Goal: Task Accomplishment & Management: Manage account settings

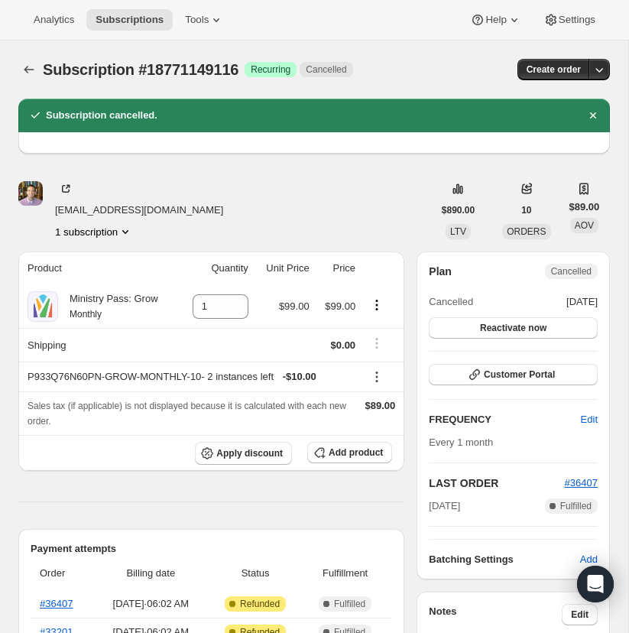
scroll to position [13, 0]
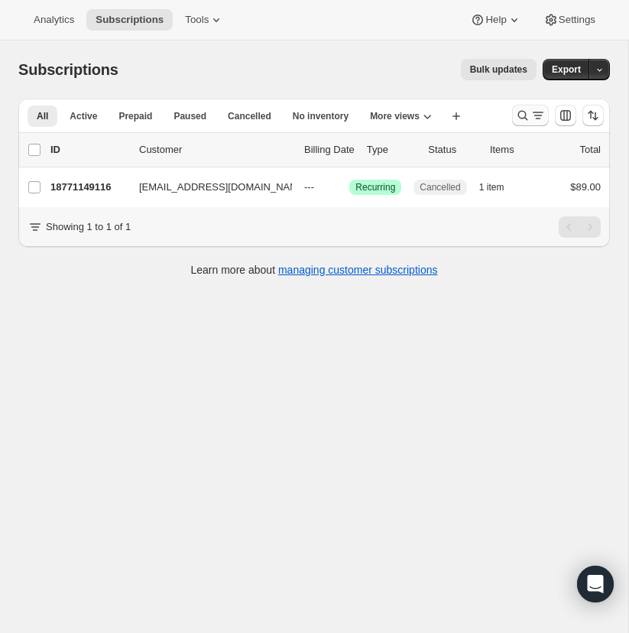
click at [521, 112] on icon "Search and filter results" at bounding box center [522, 115] width 15 height 15
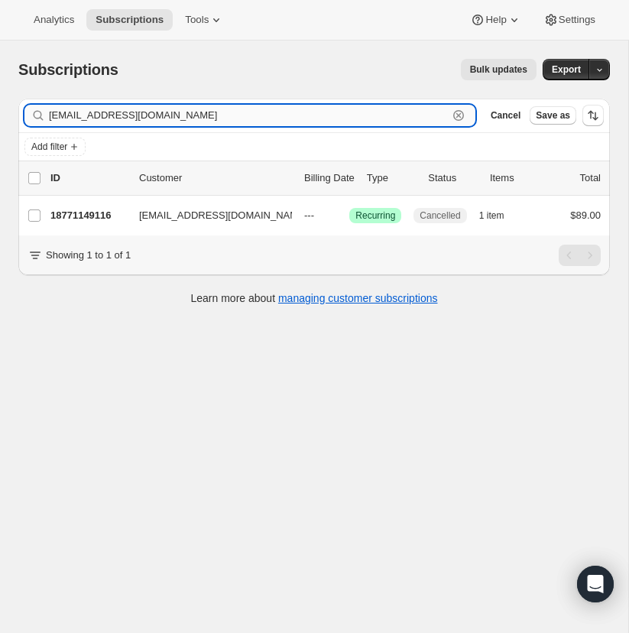
drag, startPoint x: 455, startPoint y: 112, endPoint x: 299, endPoint y: 105, distance: 156.0
click at [455, 112] on icon "button" at bounding box center [458, 115] width 15 height 15
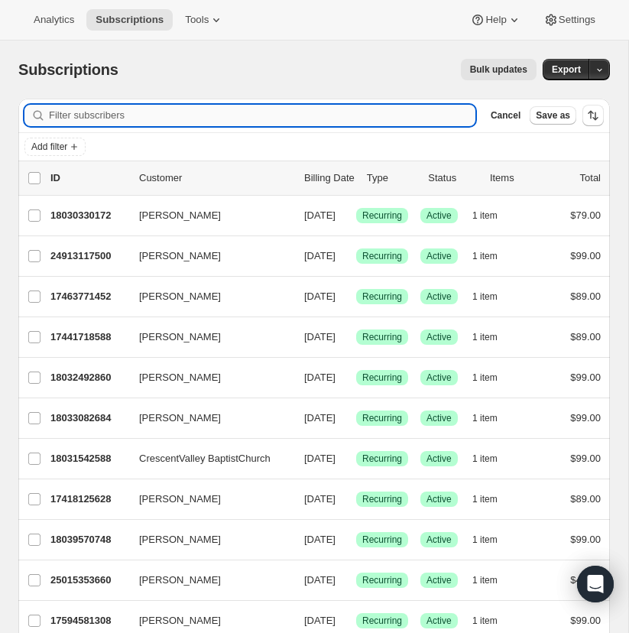
paste input "[EMAIL_ADDRESS][DOMAIN_NAME]"
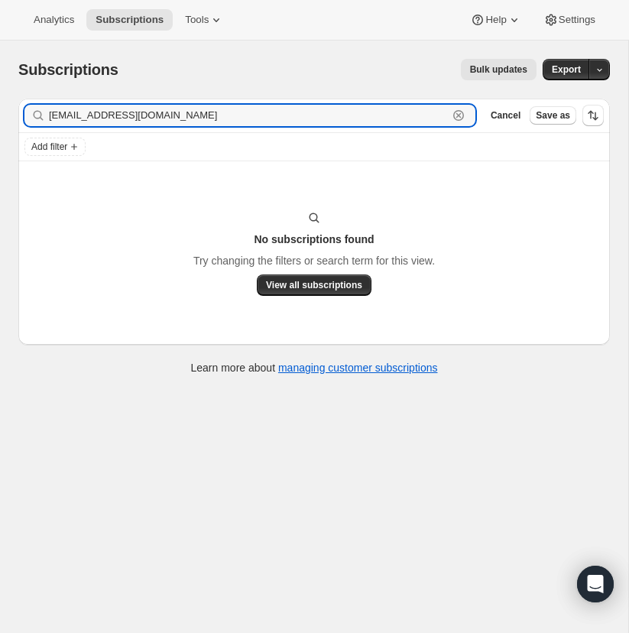
scroll to position [1, 0]
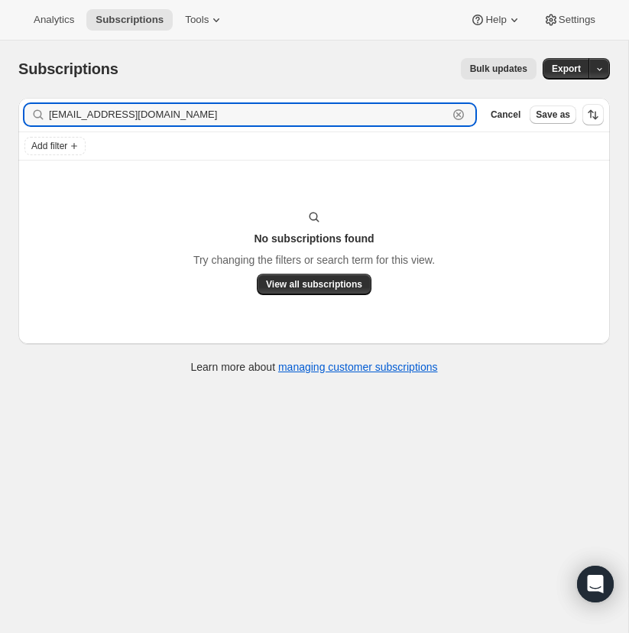
drag, startPoint x: 169, startPoint y: 114, endPoint x: 40, endPoint y: 115, distance: 128.3
click at [43, 115] on div "[EMAIL_ADDRESS][DOMAIN_NAME] Clear" at bounding box center [249, 114] width 451 height 21
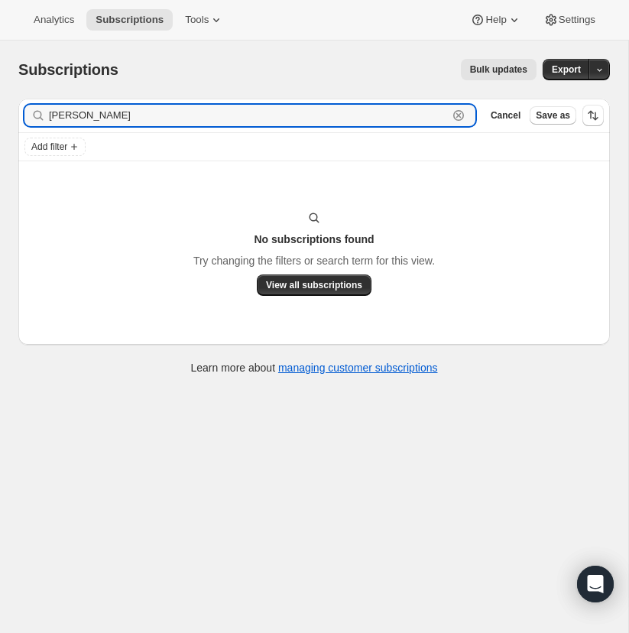
type input "[PERSON_NAME]"
drag, startPoint x: 80, startPoint y: 117, endPoint x: 40, endPoint y: 117, distance: 39.7
click at [40, 117] on div "[PERSON_NAME] Clear" at bounding box center [249, 115] width 451 height 21
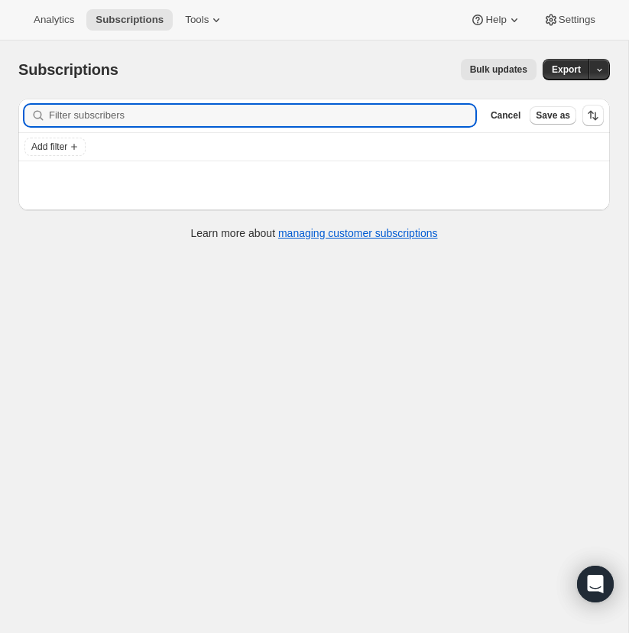
paste input "[EMAIL_ADDRESS][DOMAIN_NAME]"
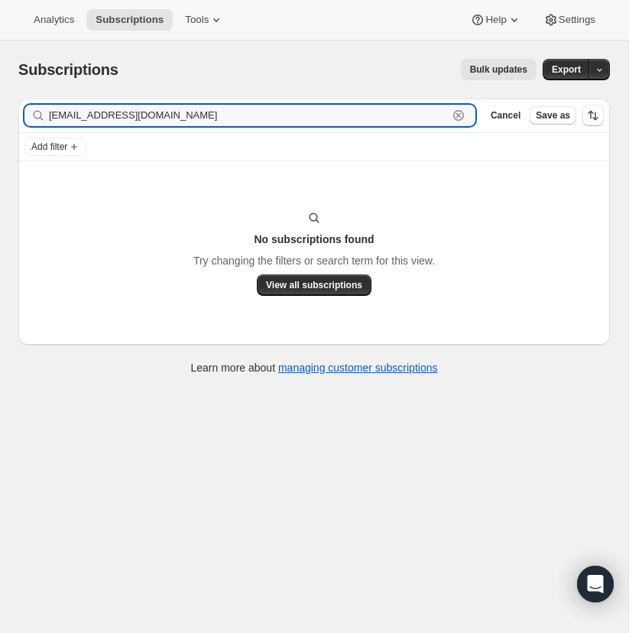
type input "[EMAIL_ADDRESS][DOMAIN_NAME]"
click at [179, 111] on input "[EMAIL_ADDRESS][DOMAIN_NAME]" at bounding box center [248, 115] width 399 height 21
drag, startPoint x: 176, startPoint y: 118, endPoint x: 35, endPoint y: 119, distance: 141.3
click at [35, 119] on div "[EMAIL_ADDRESS][DOMAIN_NAME] Clear" at bounding box center [249, 115] width 451 height 21
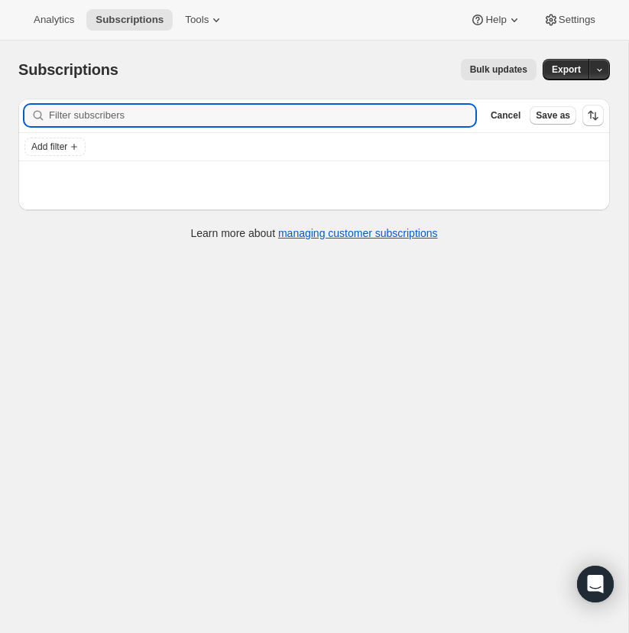
paste input "[EMAIL_ADDRESS][DOMAIN_NAME]"
type input "[EMAIL_ADDRESS][DOMAIN_NAME]"
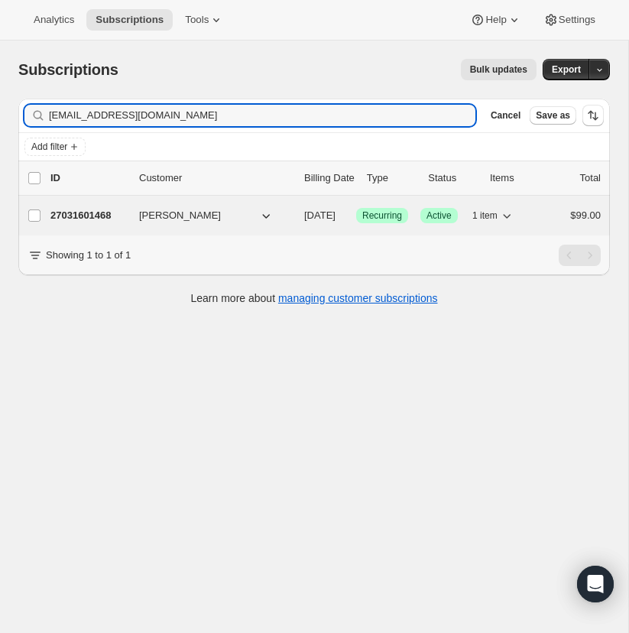
click at [83, 212] on p "27031601468" at bounding box center [88, 215] width 76 height 15
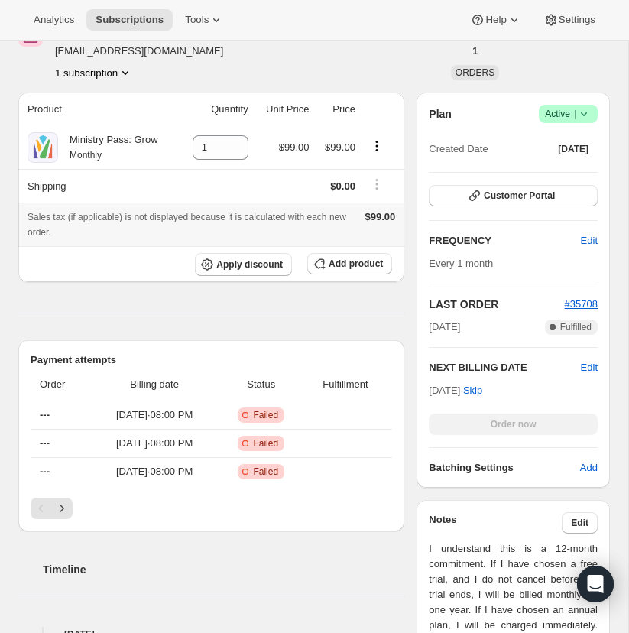
scroll to position [229, 0]
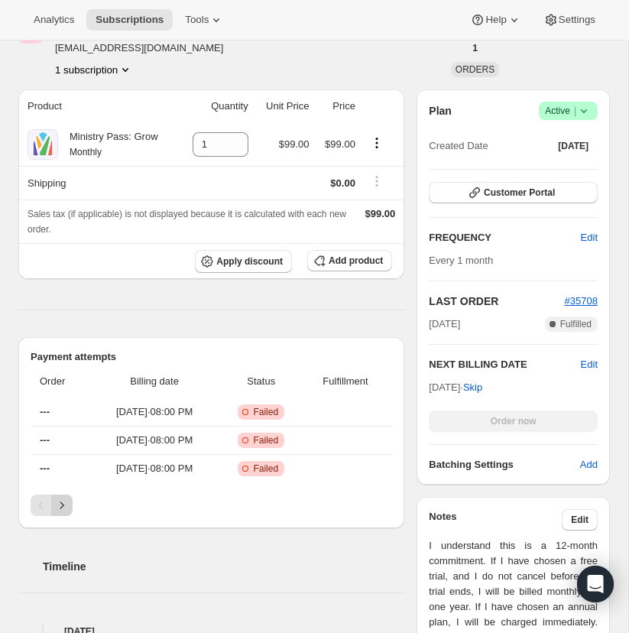
click at [62, 500] on icon "Next" at bounding box center [61, 504] width 15 height 15
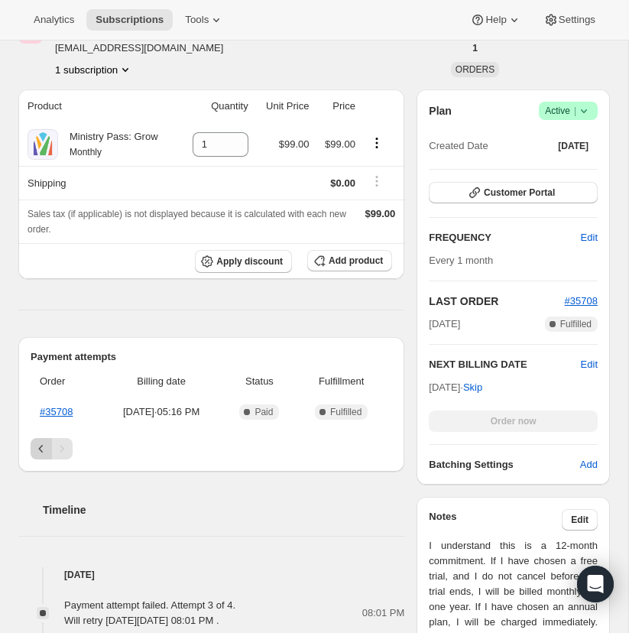
click at [36, 441] on icon "Previous" at bounding box center [41, 448] width 15 height 15
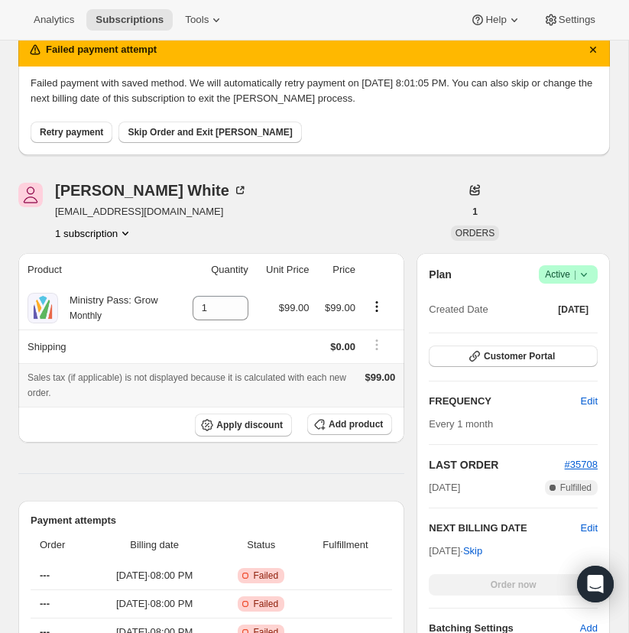
scroll to position [0, 0]
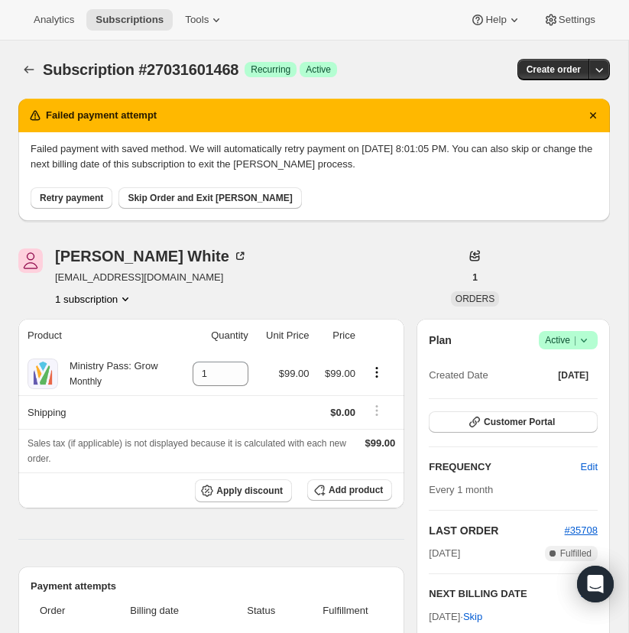
click at [581, 335] on icon at bounding box center [583, 339] width 15 height 15
click at [561, 396] on span "Cancel subscription" at bounding box center [563, 395] width 86 height 11
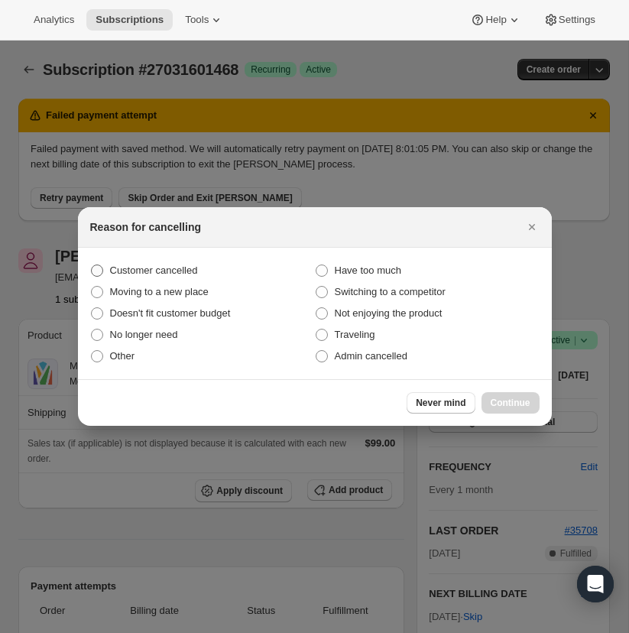
click at [99, 270] on span ":r14b:" at bounding box center [97, 270] width 12 height 12
click at [92, 265] on input "Customer cancelled" at bounding box center [91, 264] width 1 height 1
radio input "true"
click at [505, 396] on button "Continue" at bounding box center [510, 402] width 58 height 21
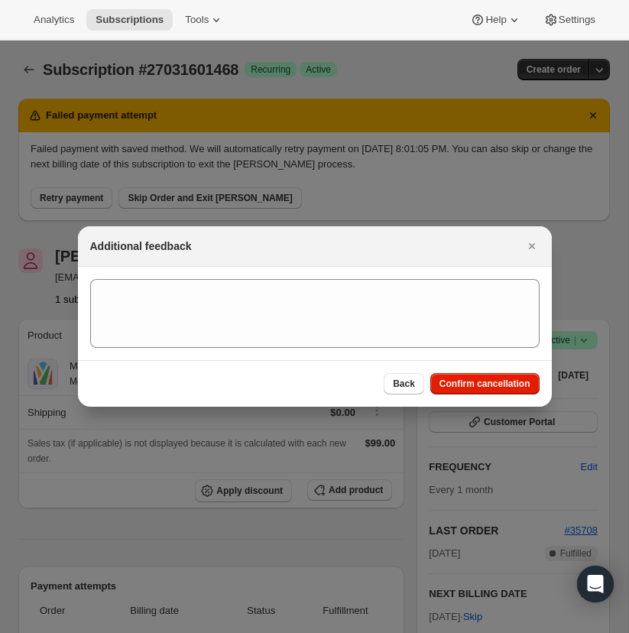
click at [484, 374] on button "Confirm cancellation" at bounding box center [484, 383] width 109 height 21
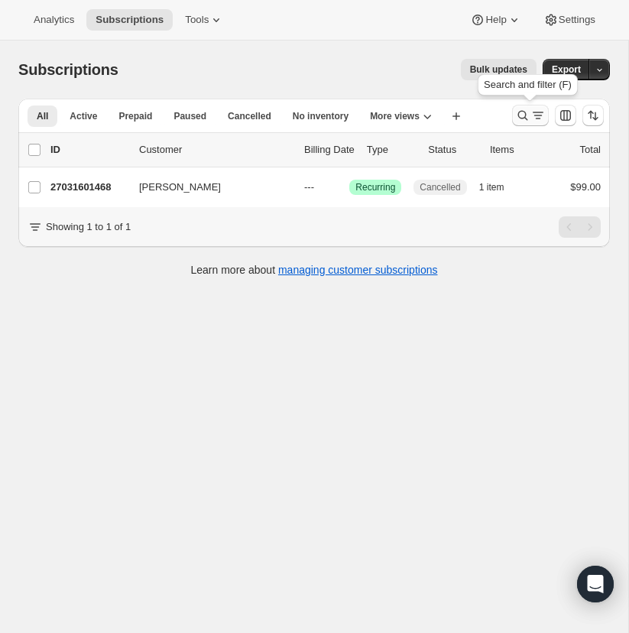
click at [522, 111] on icon "Search and filter results" at bounding box center [522, 115] width 15 height 15
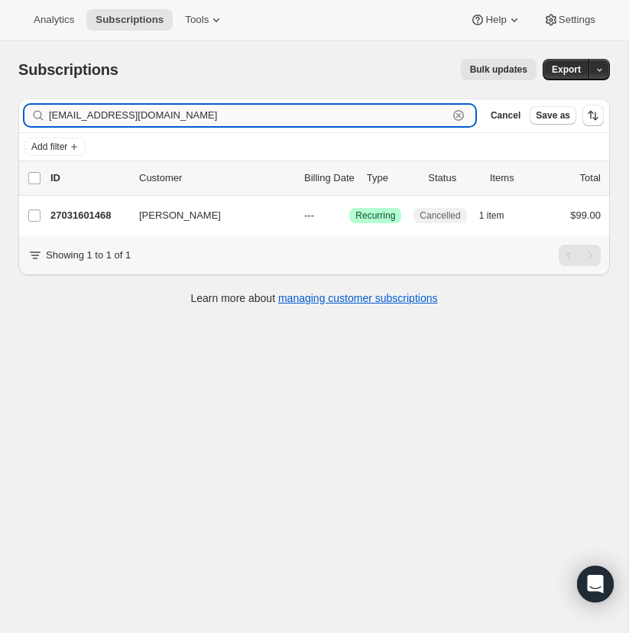
click at [461, 112] on icon "button" at bounding box center [458, 115] width 15 height 15
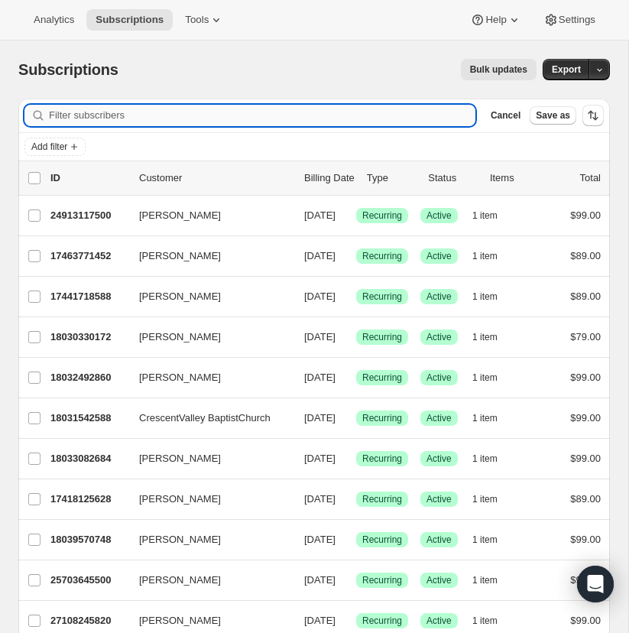
paste input "[EMAIL_ADDRESS][DOMAIN_NAME]"
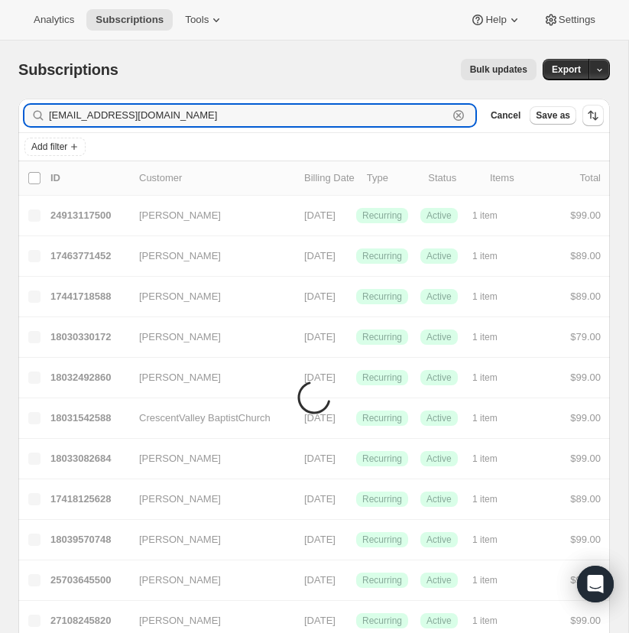
type input "[EMAIL_ADDRESS][DOMAIN_NAME]"
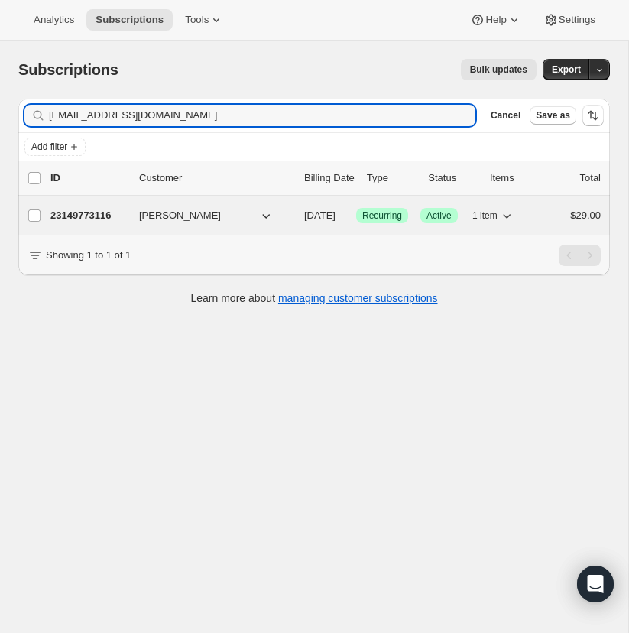
click at [84, 208] on p "23149773116" at bounding box center [88, 215] width 76 height 15
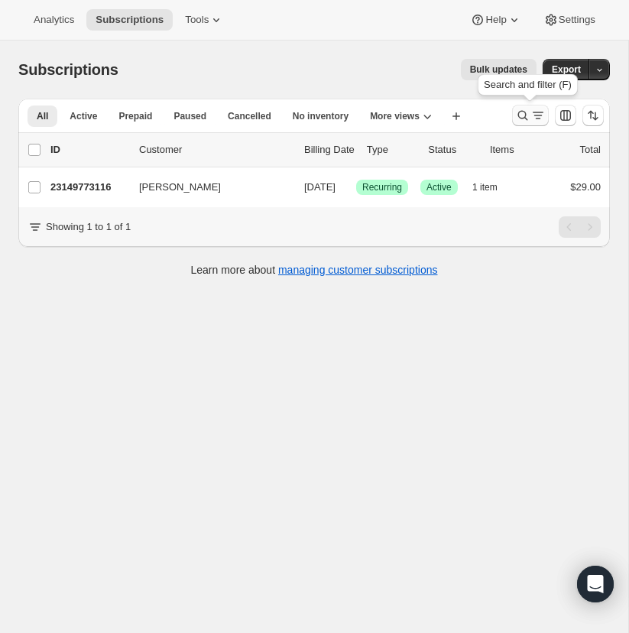
click at [522, 111] on icon "Search and filter results" at bounding box center [523, 116] width 10 height 10
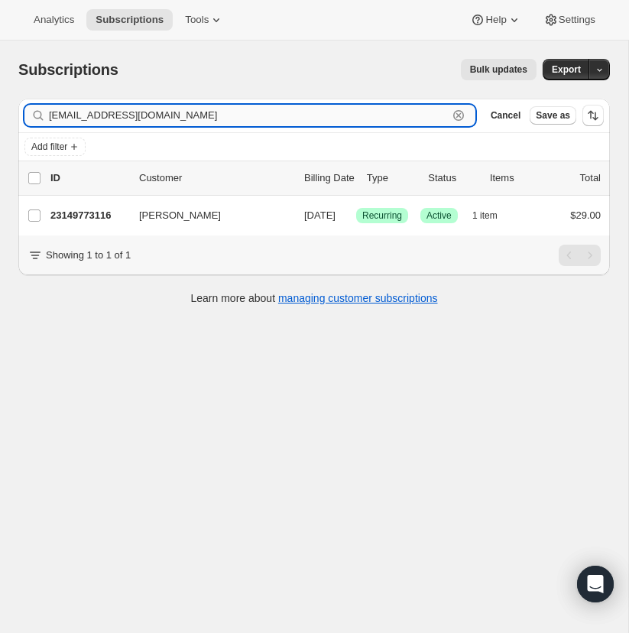
drag, startPoint x: 457, startPoint y: 114, endPoint x: 414, endPoint y: 120, distance: 43.2
click at [457, 114] on icon "button" at bounding box center [458, 115] width 15 height 15
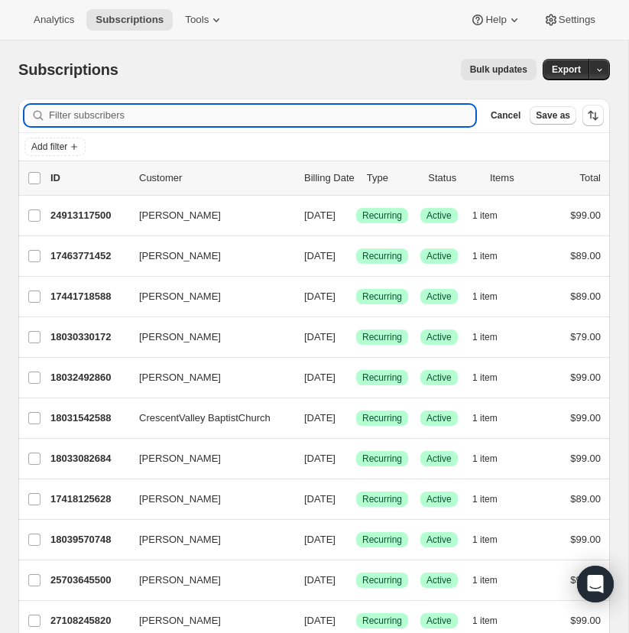
paste input "[EMAIL_ADDRESS][DOMAIN_NAME]"
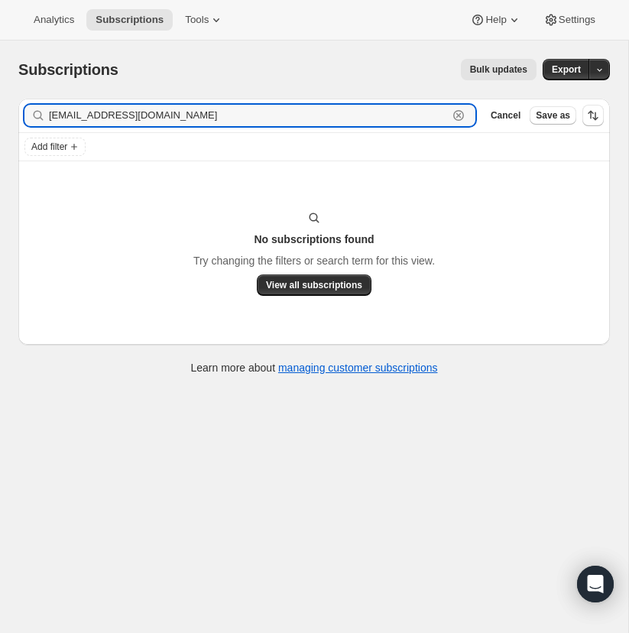
type input "[EMAIL_ADDRESS][DOMAIN_NAME]"
click at [209, 114] on input "[EMAIL_ADDRESS][DOMAIN_NAME]" at bounding box center [248, 115] width 399 height 21
drag, startPoint x: 209, startPoint y: 114, endPoint x: 303, endPoint y: 108, distance: 93.4
click at [209, 113] on input "[EMAIL_ADDRESS][DOMAIN_NAME]" at bounding box center [248, 115] width 399 height 21
drag, startPoint x: 458, startPoint y: 114, endPoint x: 240, endPoint y: 126, distance: 218.1
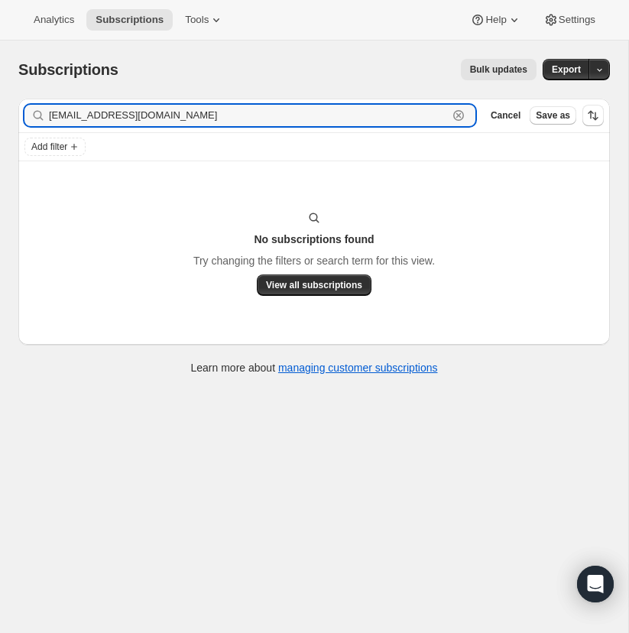
click at [456, 113] on icon "button" at bounding box center [458, 115] width 15 height 15
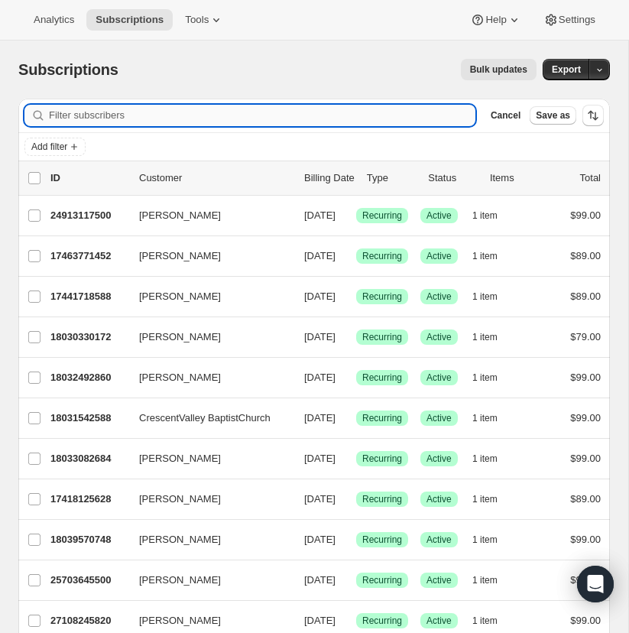
paste input "[EMAIL_ADDRESS][DOMAIN_NAME]"
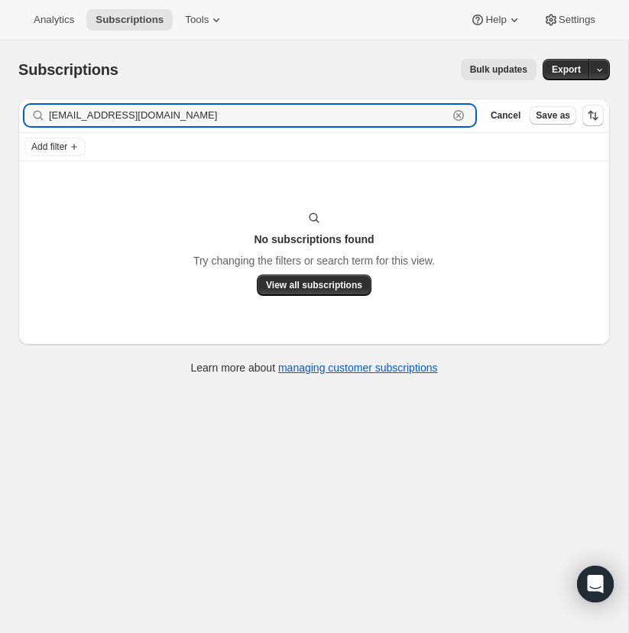
drag, startPoint x: 196, startPoint y: 115, endPoint x: 40, endPoint y: 116, distance: 155.1
click at [41, 115] on div "[EMAIL_ADDRESS][DOMAIN_NAME] Clear" at bounding box center [249, 115] width 451 height 21
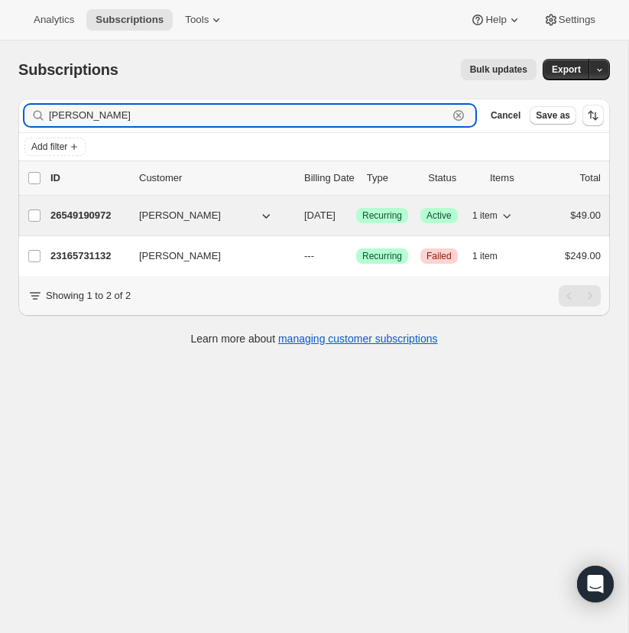
type input "[PERSON_NAME]"
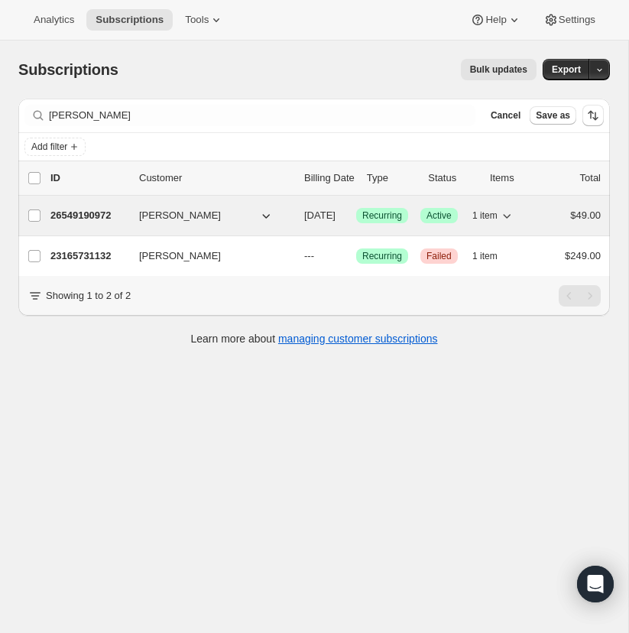
click at [99, 212] on p "26549190972" at bounding box center [88, 215] width 76 height 15
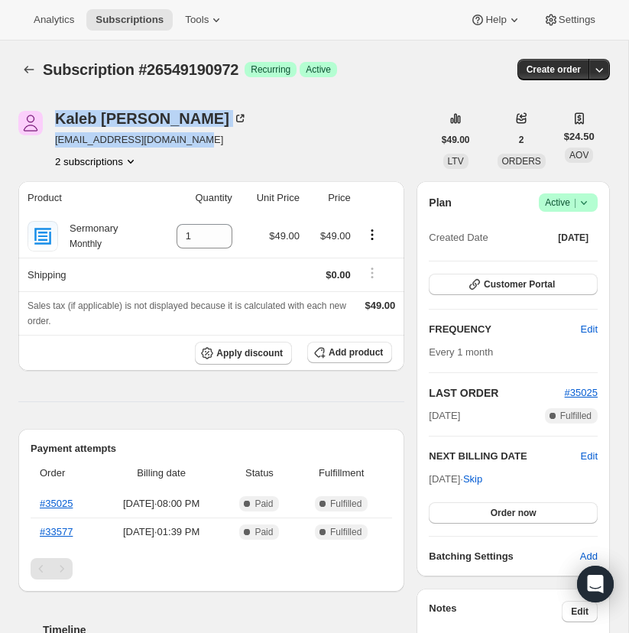
drag, startPoint x: 187, startPoint y: 138, endPoint x: 65, endPoint y: 142, distance: 122.3
click at [48, 146] on div "[PERSON_NAME] [EMAIL_ADDRESS][DOMAIN_NAME] 2 subscriptions" at bounding box center [225, 140] width 414 height 58
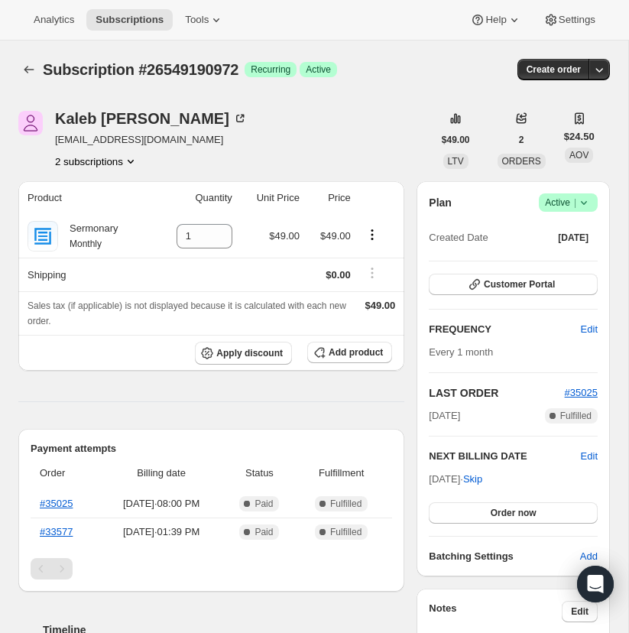
click at [205, 140] on div "[PERSON_NAME] [EMAIL_ADDRESS][DOMAIN_NAME] 2 subscriptions" at bounding box center [225, 140] width 414 height 58
drag, startPoint x: 196, startPoint y: 141, endPoint x: 61, endPoint y: 142, distance: 134.5
click at [58, 144] on div "[PERSON_NAME] [EMAIL_ADDRESS][DOMAIN_NAME] 2 subscriptions" at bounding box center [225, 140] width 414 height 58
click at [192, 141] on div "[PERSON_NAME] [EMAIL_ADDRESS][DOMAIN_NAME] 2 subscriptions" at bounding box center [225, 140] width 414 height 58
drag, startPoint x: 186, startPoint y: 140, endPoint x: 55, endPoint y: 138, distance: 130.6
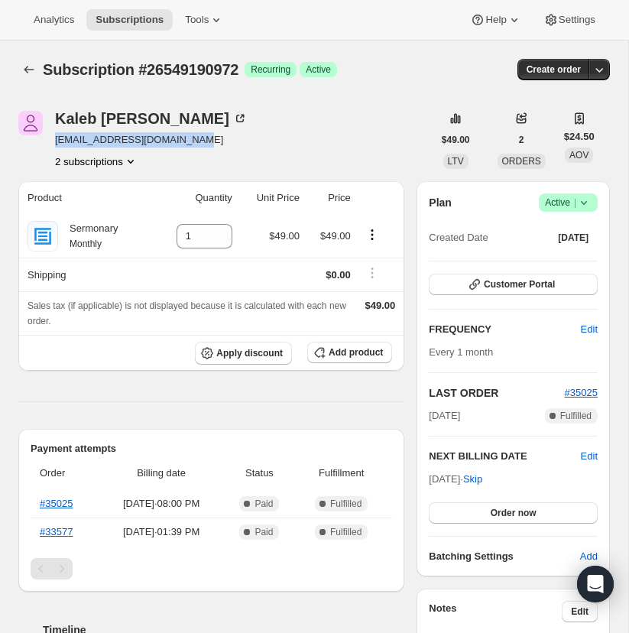
click at [54, 138] on div "[PERSON_NAME] [EMAIL_ADDRESS][DOMAIN_NAME] 2 subscriptions" at bounding box center [225, 140] width 414 height 58
copy span "[EMAIL_ADDRESS][DOMAIN_NAME]"
